Goal: Find specific page/section: Find specific page/section

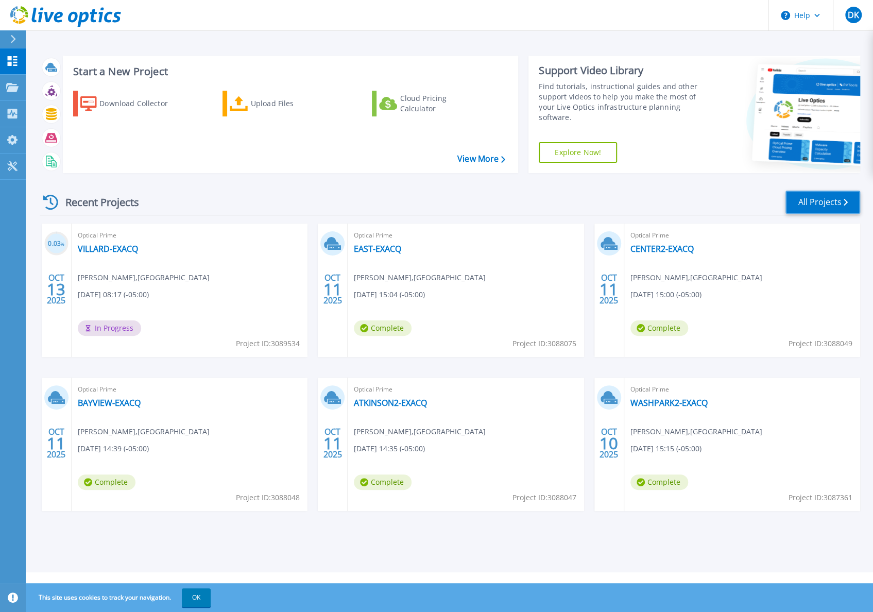
click at [807, 193] on link "All Projects" at bounding box center [823, 202] width 75 height 23
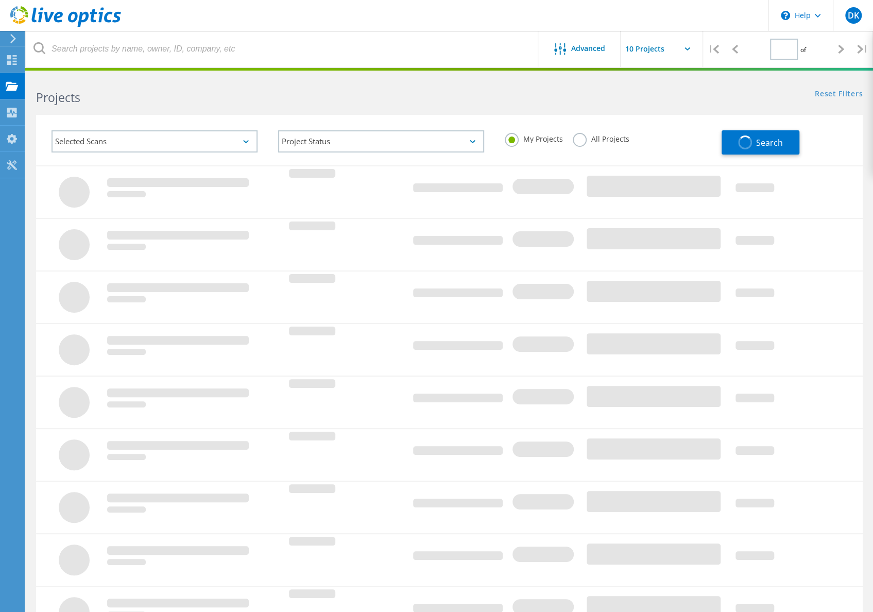
type input "1"
